Goal: Transaction & Acquisition: Book appointment/travel/reservation

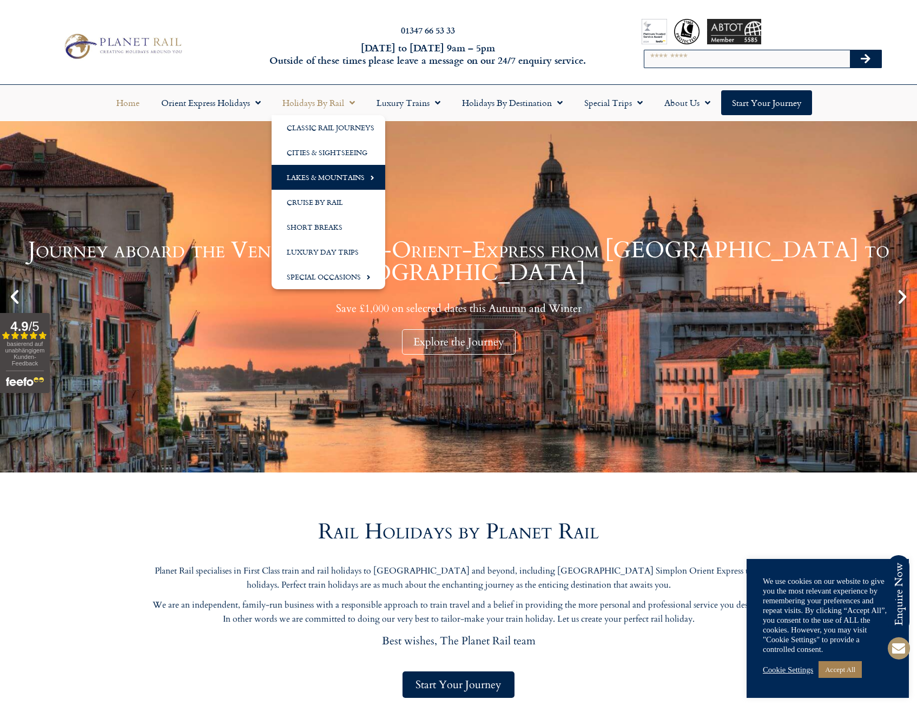
click at [345, 179] on link "Lakes & Mountains" at bounding box center [328, 177] width 114 height 25
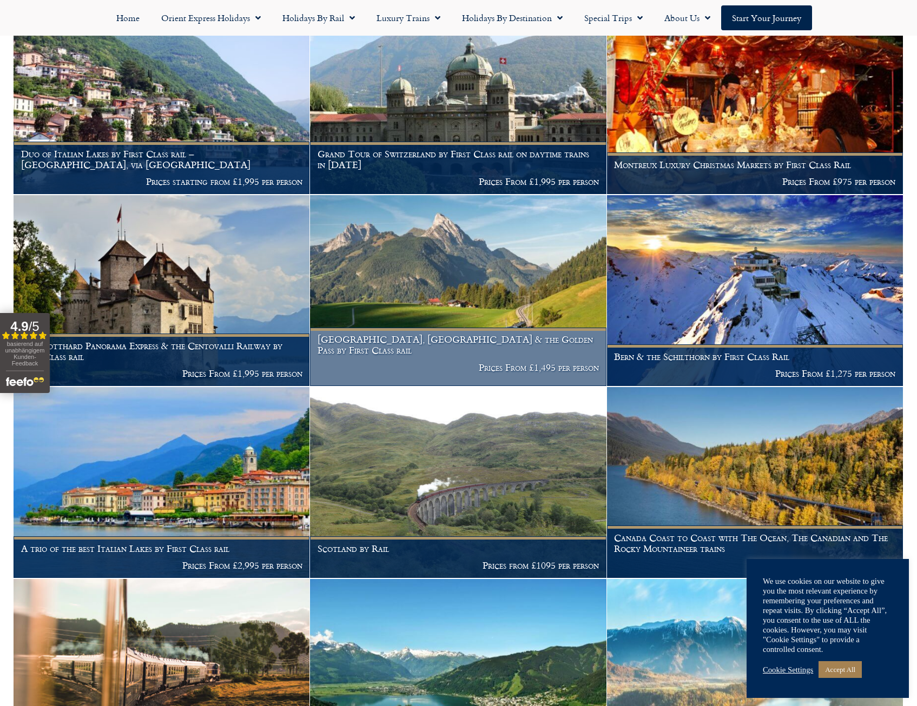
scroll to position [649, 0]
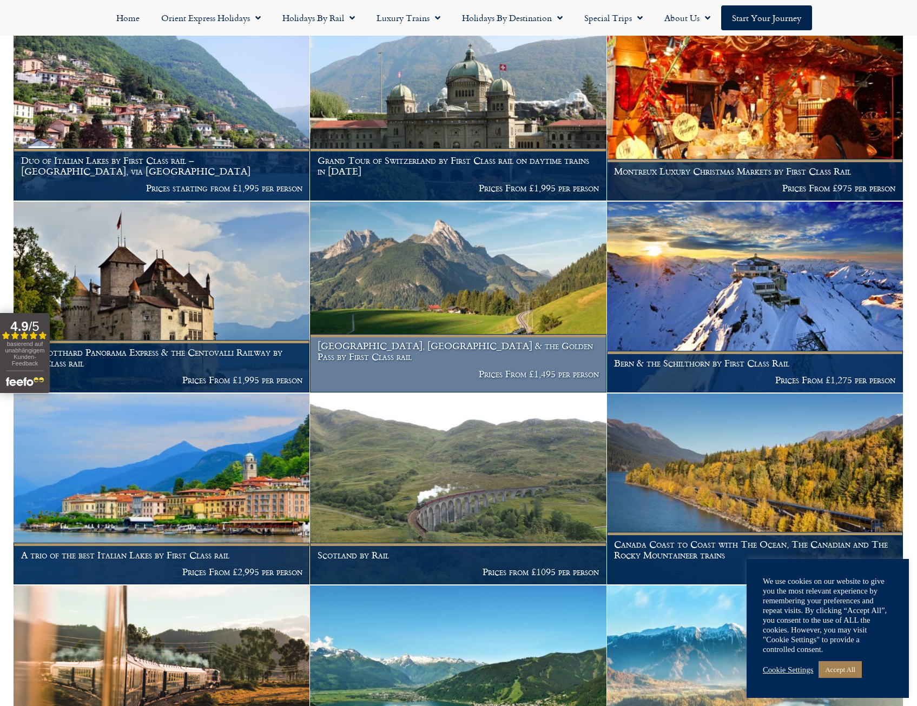
click at [444, 338] on img at bounding box center [458, 297] width 296 height 191
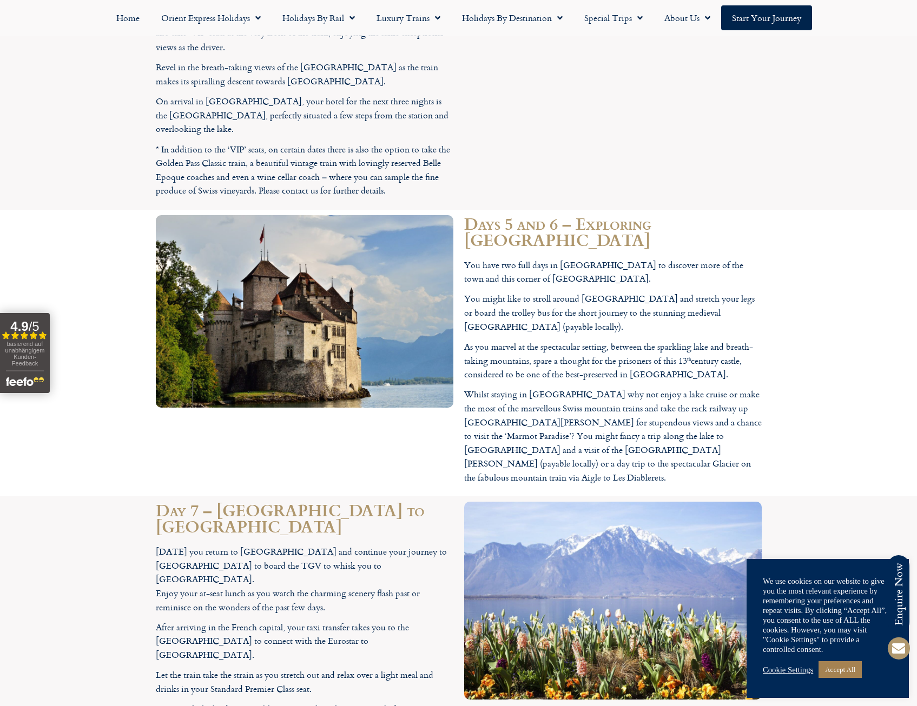
scroll to position [2866, 0]
